Goal: Transaction & Acquisition: Purchase product/service

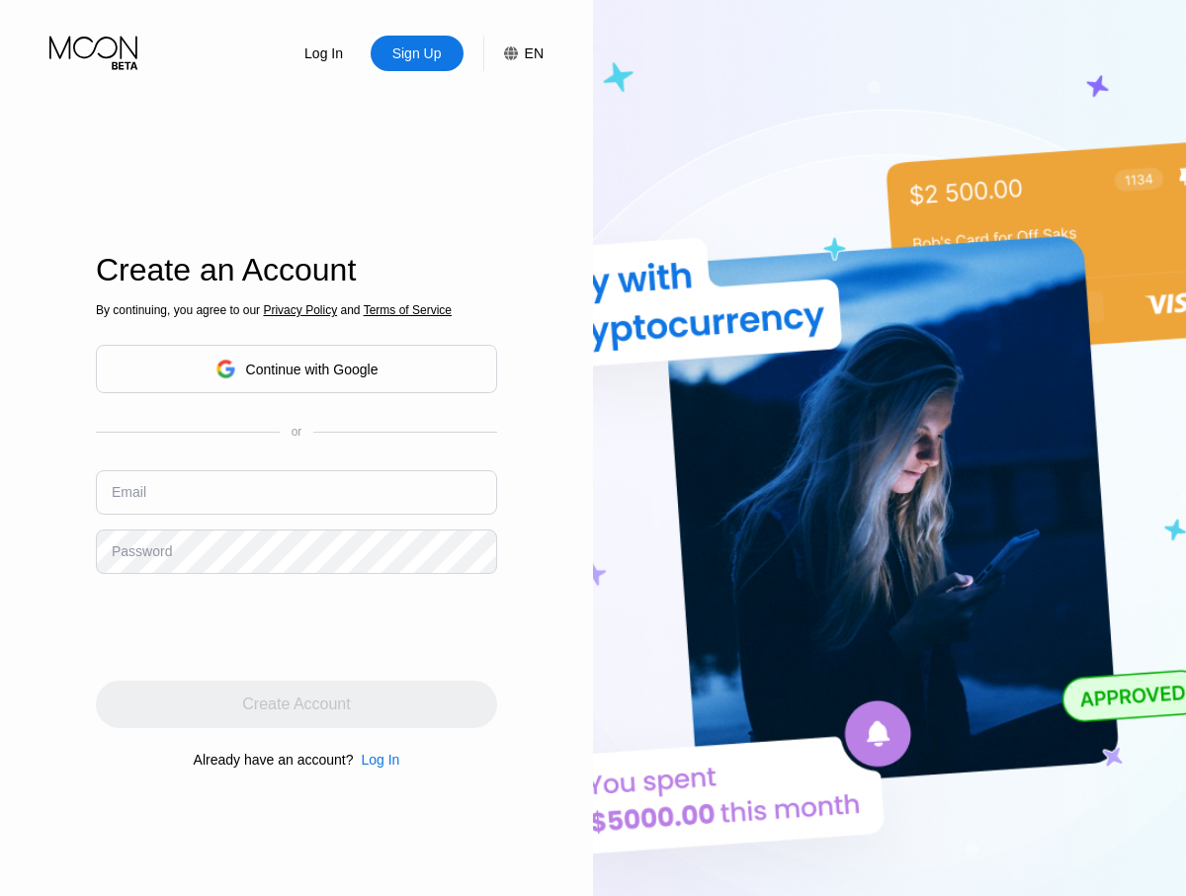
click at [296, 492] on input "text" at bounding box center [296, 492] width 401 height 44
type input "[EMAIL_ADDRESS][DOMAIN_NAME]"
click at [296, 704] on div "Create Account" at bounding box center [296, 705] width 108 height 20
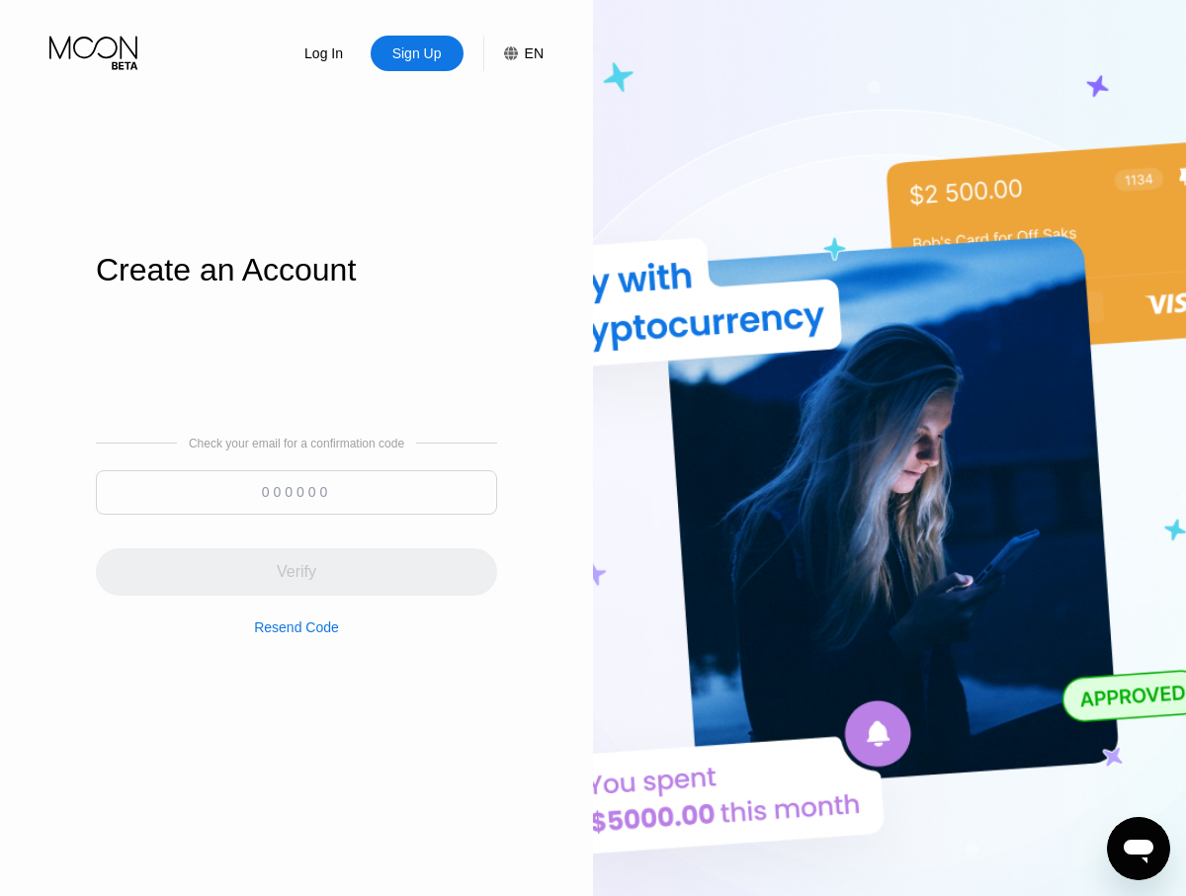
click at [296, 492] on input at bounding box center [296, 492] width 401 height 44
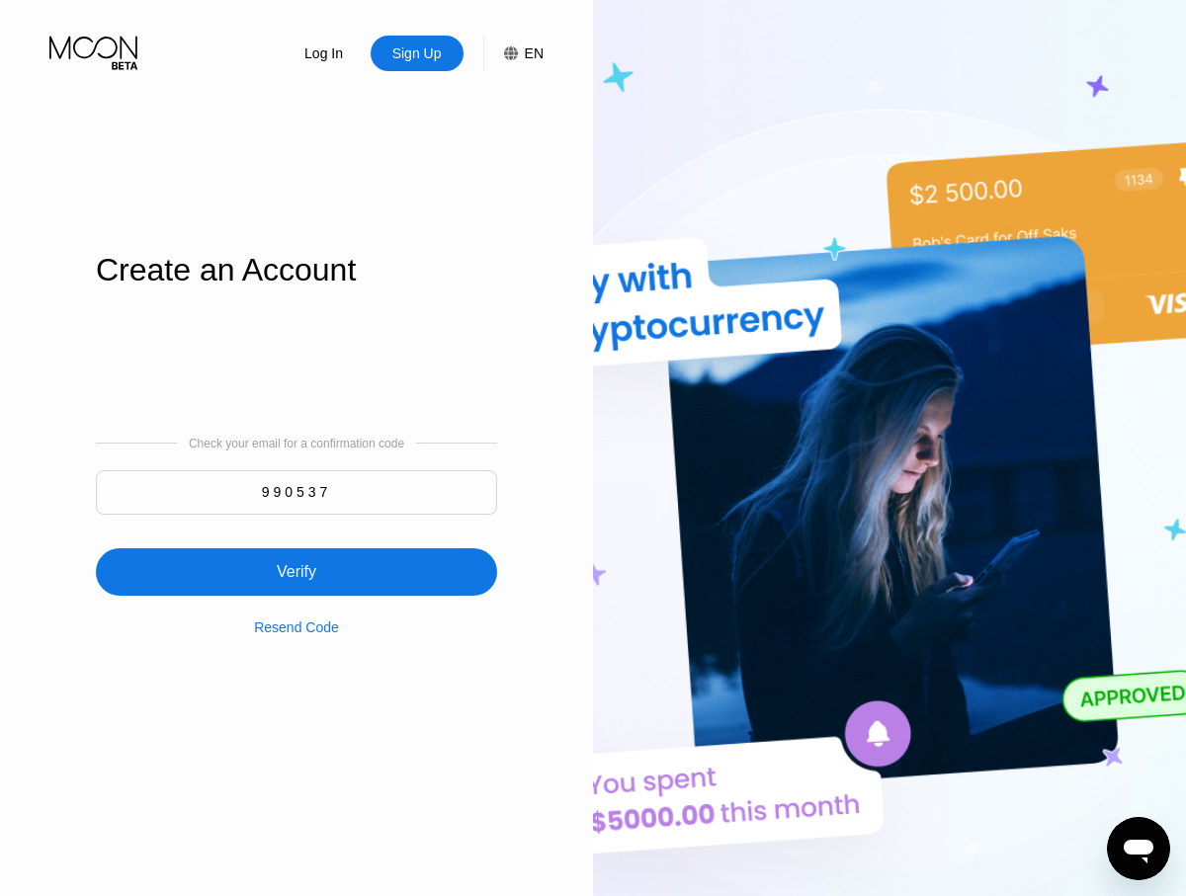
type input "990537"
click at [296, 560] on div "Verify" at bounding box center [296, 571] width 401 height 47
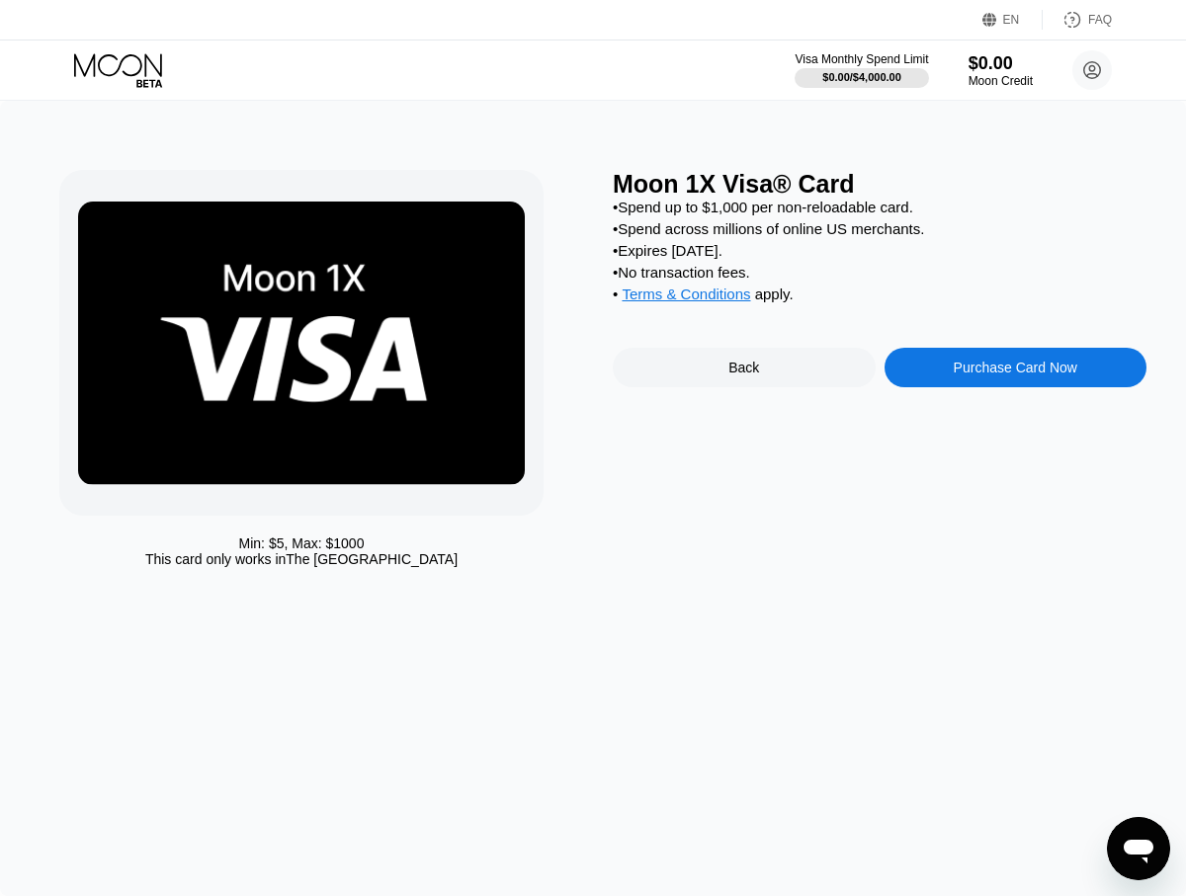
click at [1015, 370] on div "Purchase Card Now" at bounding box center [1014, 368] width 123 height 16
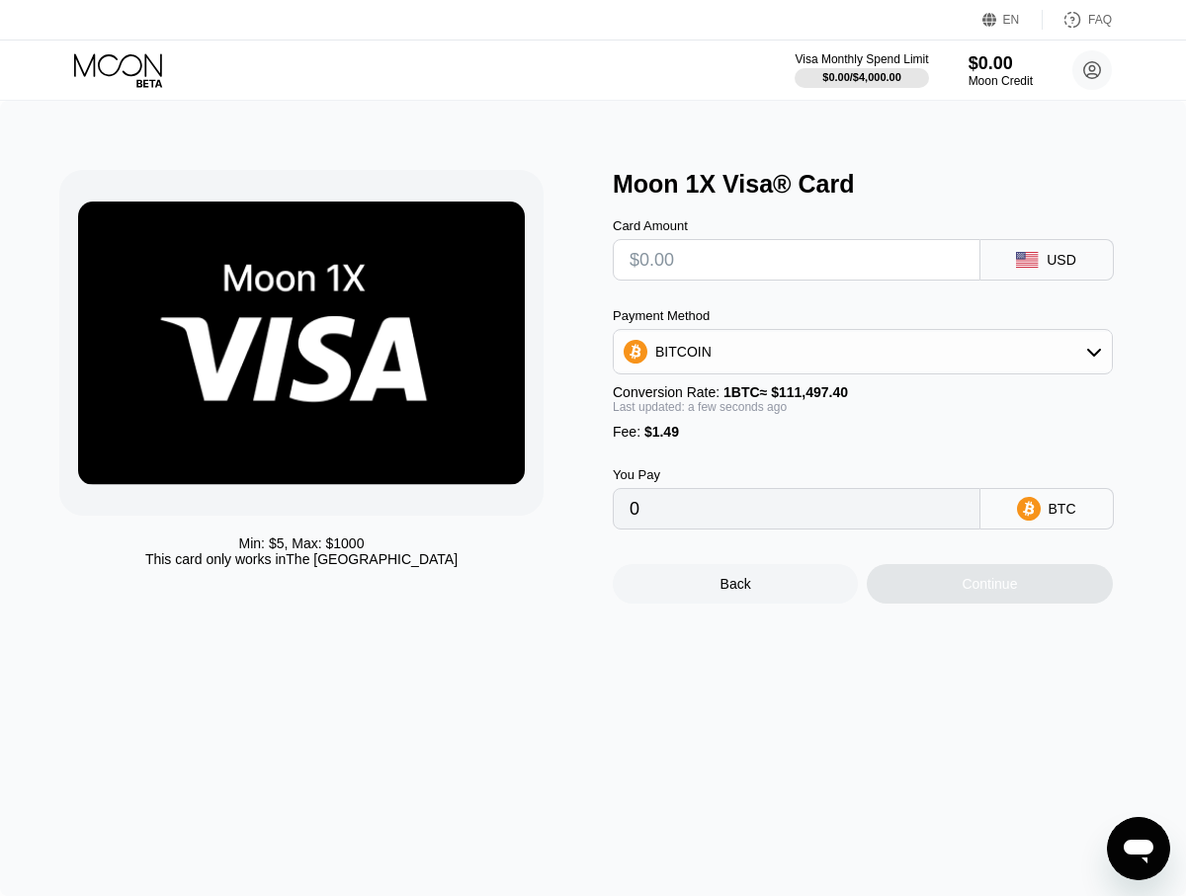
type input "$2"
type input "0.00003131"
type input "$28"
type input "0.00026450"
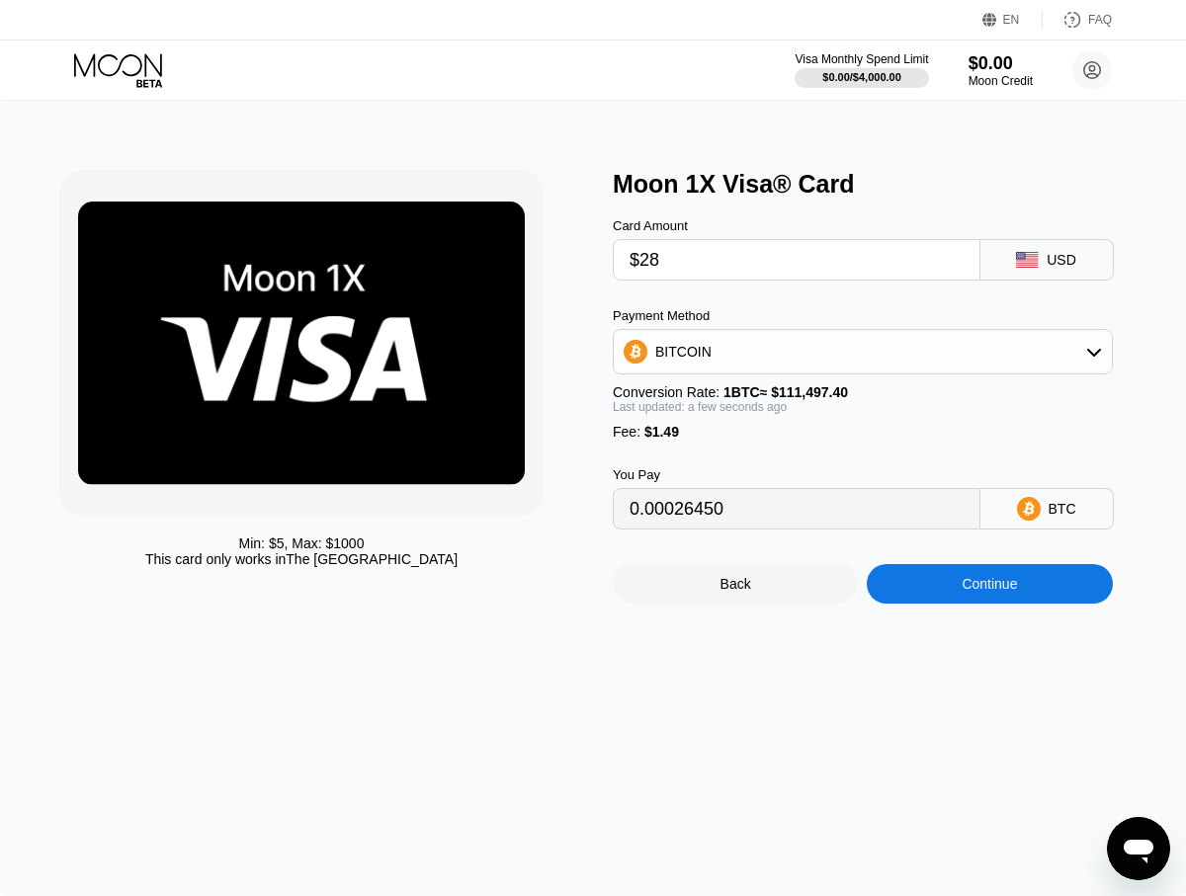
type input "$280"
type input "0.00252464"
click at [989, 585] on div "Continue" at bounding box center [988, 584] width 55 height 16
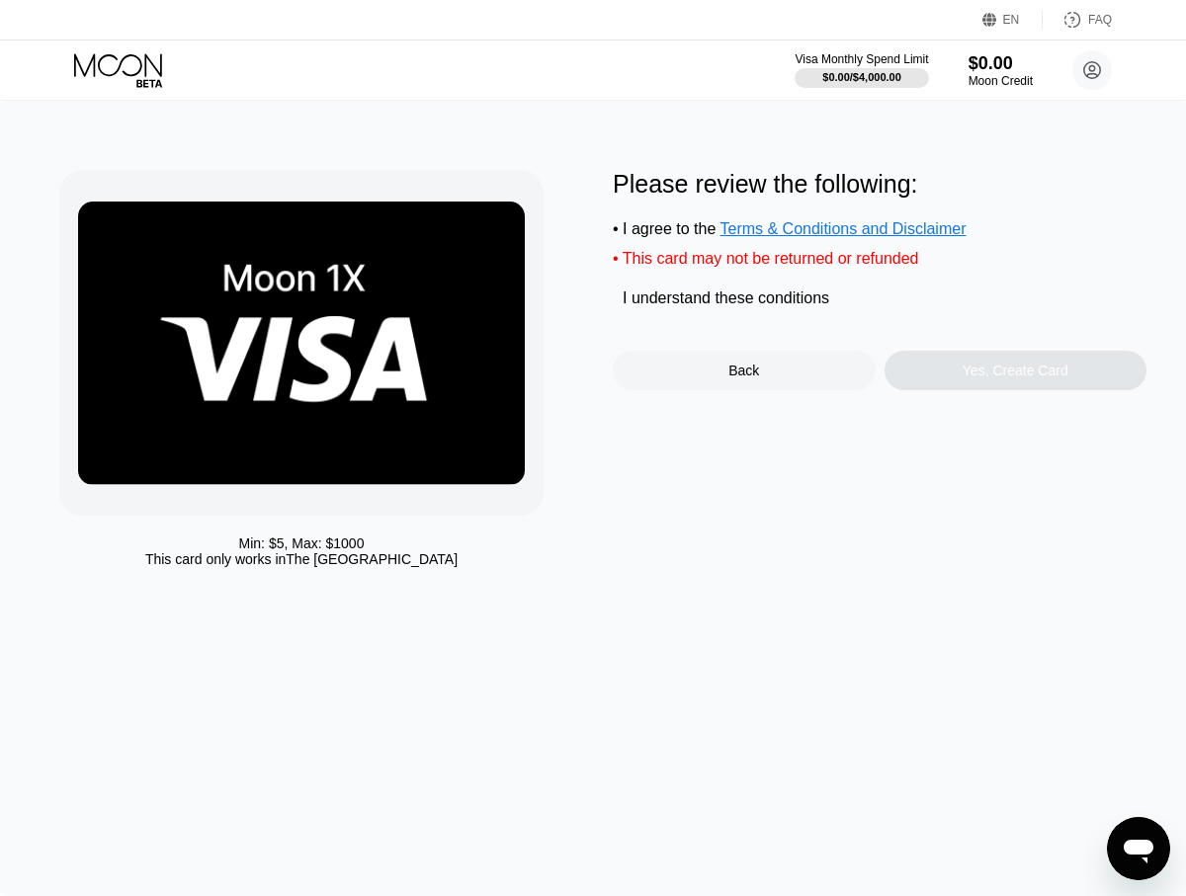
click at [728, 302] on div "I understand these conditions" at bounding box center [725, 298] width 206 height 18
click at [1015, 373] on div "Yes, Create Card" at bounding box center [1015, 371] width 106 height 16
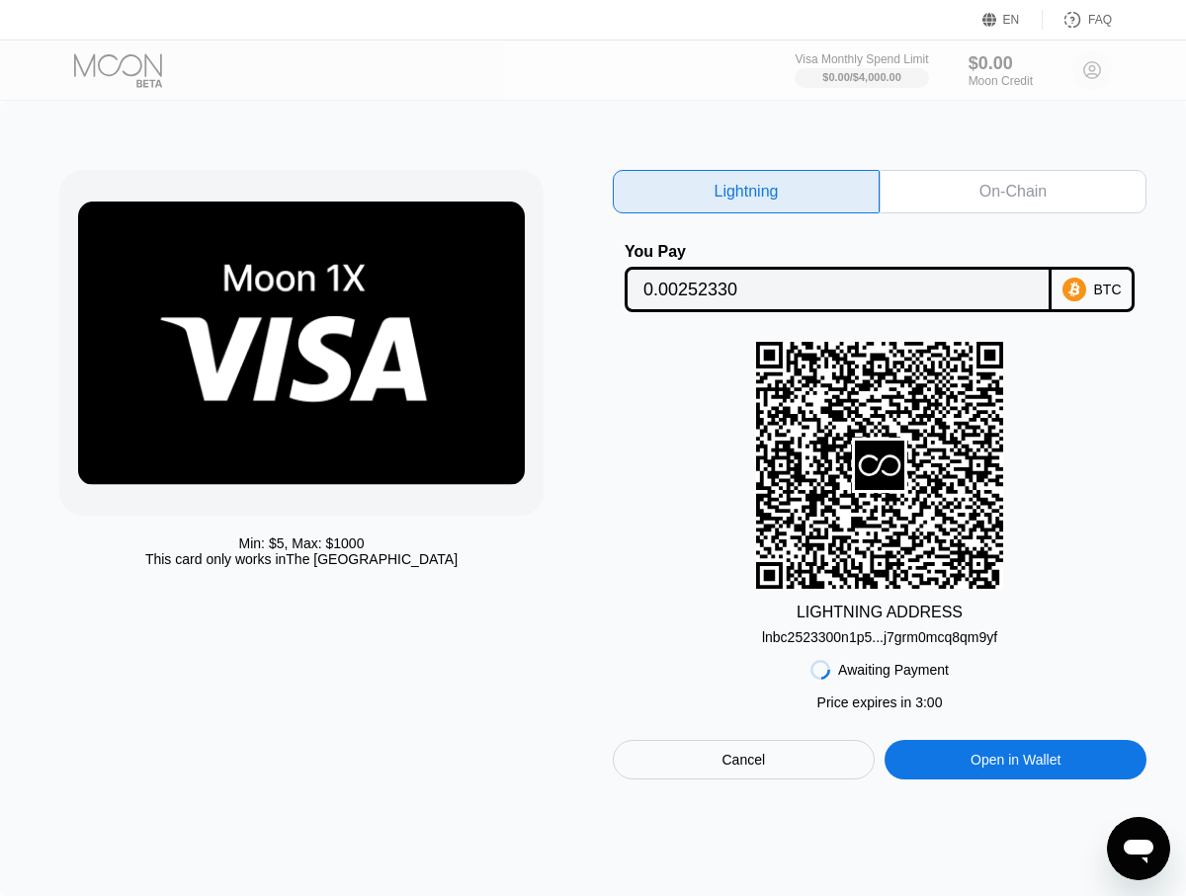
click at [1013, 192] on div "On-Chain" at bounding box center [1012, 192] width 67 height 20
